Goal: Task Accomplishment & Management: Use online tool/utility

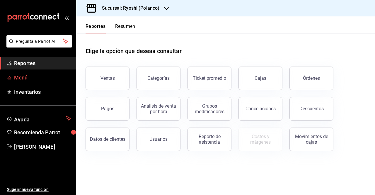
click at [17, 75] on span "Menú" at bounding box center [42, 77] width 57 height 8
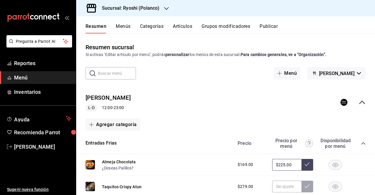
click at [119, 28] on button "Menús" at bounding box center [123, 28] width 15 height 10
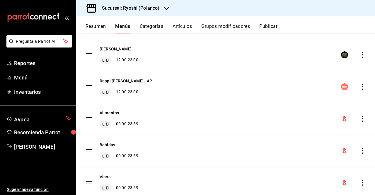
scroll to position [43, 0]
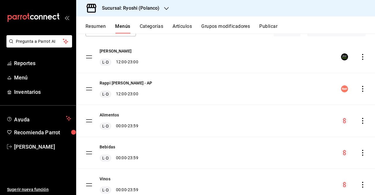
click at [359, 125] on div "Alimentos L-D 00:00 - 23:59" at bounding box center [225, 121] width 299 height 32
click at [360, 121] on icon "actions" at bounding box center [363, 121] width 6 height 6
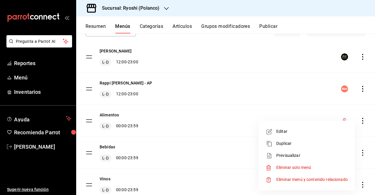
click at [304, 153] on span "Previsualizar" at bounding box center [311, 155] width 71 height 6
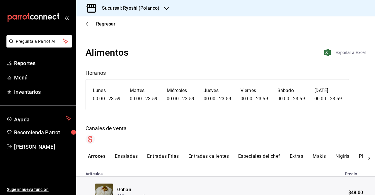
click at [340, 55] on span "Exportar a Excel" at bounding box center [345, 52] width 40 height 7
click at [87, 25] on icon "button" at bounding box center [86, 24] width 2 height 4
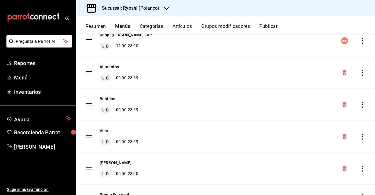
scroll to position [92, 0]
click at [358, 109] on div "Bebidas L-D 00:00 - 23:59" at bounding box center [225, 104] width 299 height 32
click at [360, 105] on icon "actions" at bounding box center [363, 104] width 6 height 6
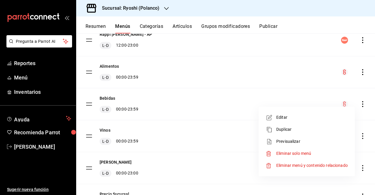
click at [307, 145] on li "Previsualizar" at bounding box center [306, 141] width 91 height 12
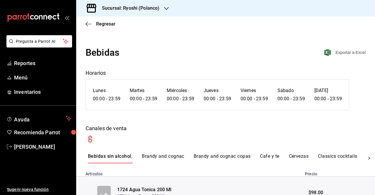
click at [349, 55] on span "Exportar a Excel" at bounding box center [345, 52] width 40 height 7
click at [90, 21] on div "Regresar" at bounding box center [225, 23] width 299 height 15
click at [90, 22] on icon "button" at bounding box center [88, 23] width 6 height 5
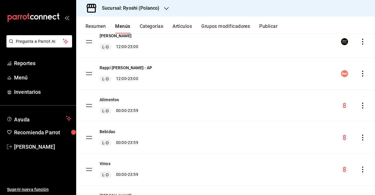
scroll to position [59, 0]
click at [360, 170] on icon "actions" at bounding box center [363, 169] width 6 height 6
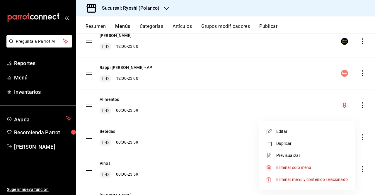
click at [312, 154] on span "Previsualizar" at bounding box center [311, 155] width 71 height 6
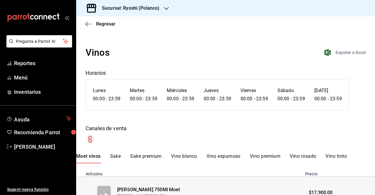
click at [338, 52] on span "Exportar a Excel" at bounding box center [345, 52] width 40 height 7
